Goal: Find specific page/section

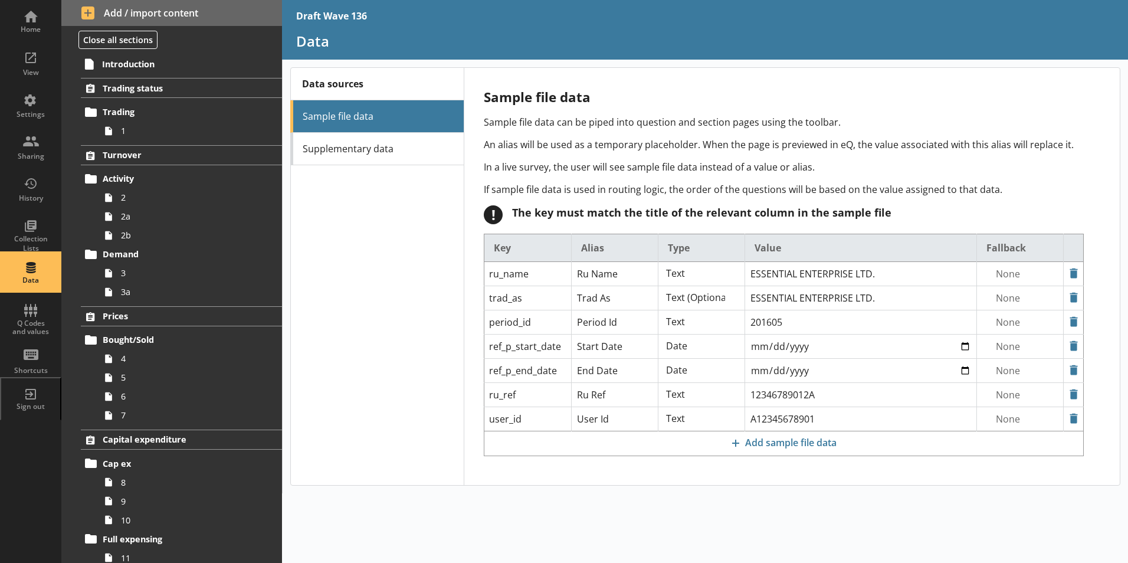
select select "Text_Optional"
select select "Date"
click at [24, 19] on div "Home" at bounding box center [30, 20] width 41 height 41
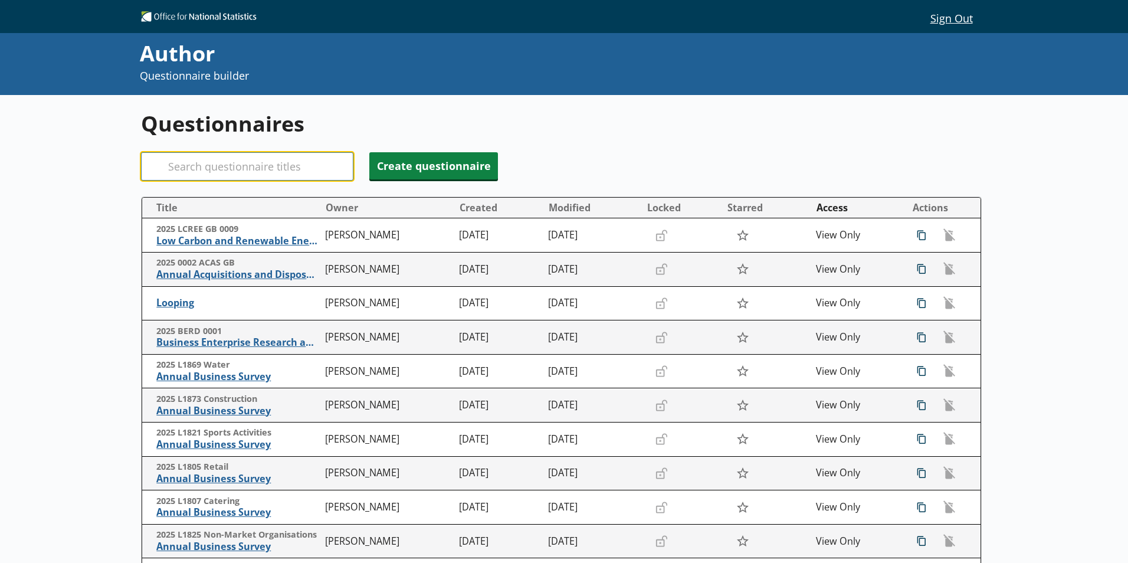
click at [178, 173] on input "Search" at bounding box center [247, 166] width 212 height 28
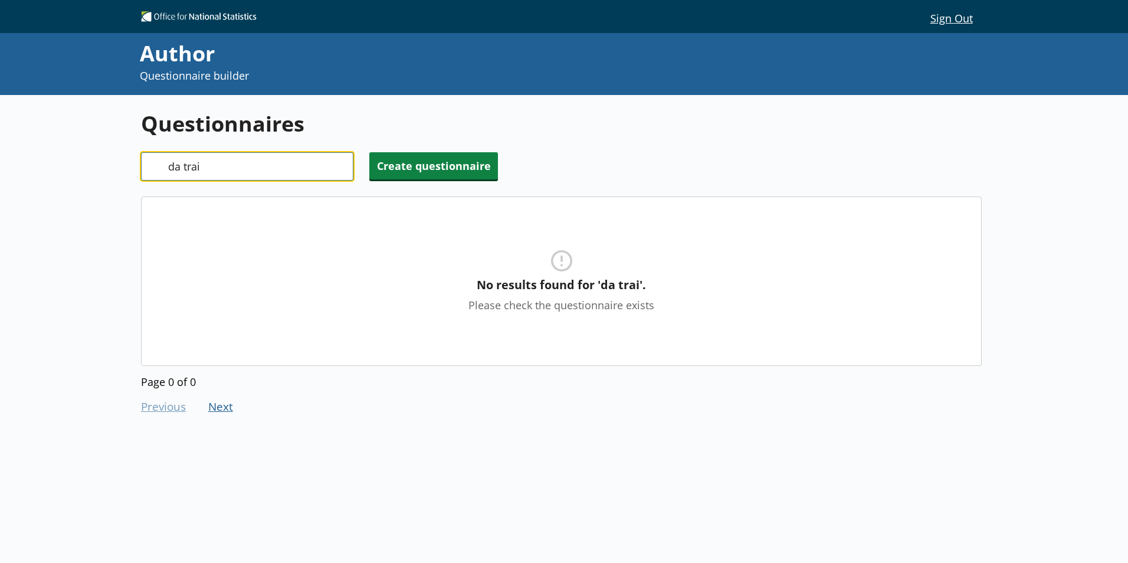
drag, startPoint x: 232, startPoint y: 172, endPoint x: 160, endPoint y: 172, distance: 72.5
click at [160, 172] on div "Search da trai" at bounding box center [247, 166] width 212 height 28
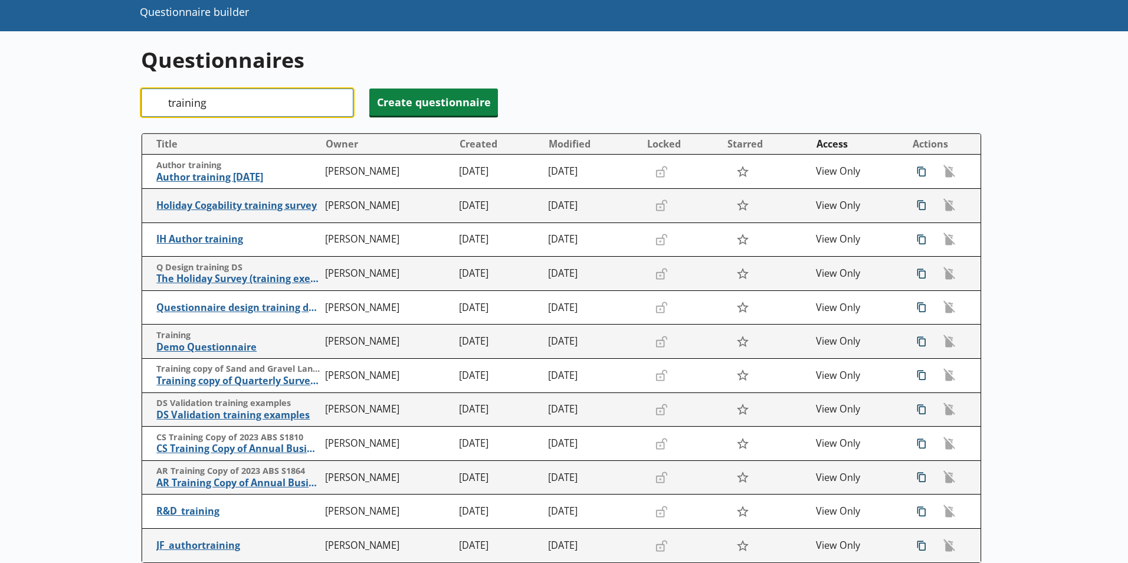
scroll to position [192, 0]
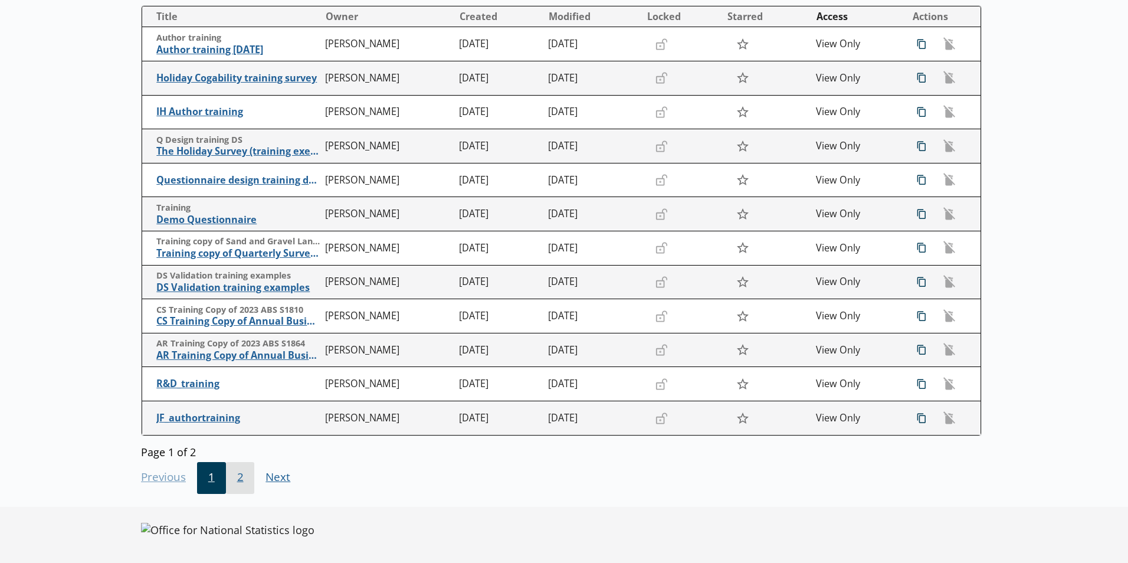
type input "training"
click at [244, 474] on span "2" at bounding box center [240, 478] width 29 height 32
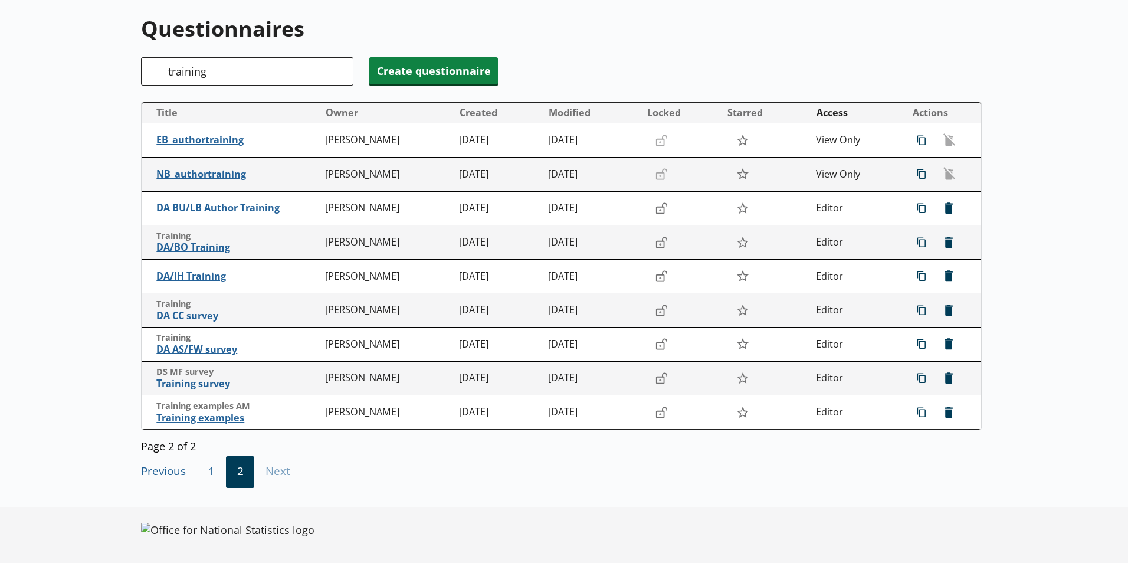
scroll to position [90, 0]
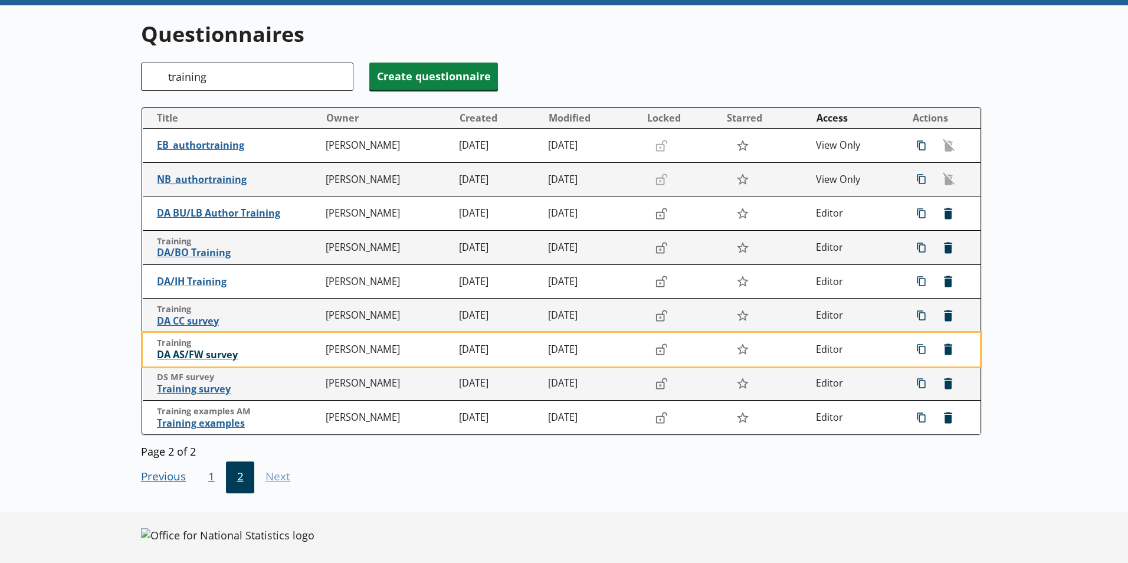
click at [209, 356] on span "DA AS/FW survey" at bounding box center [238, 355] width 163 height 12
